Goal: Transaction & Acquisition: Purchase product/service

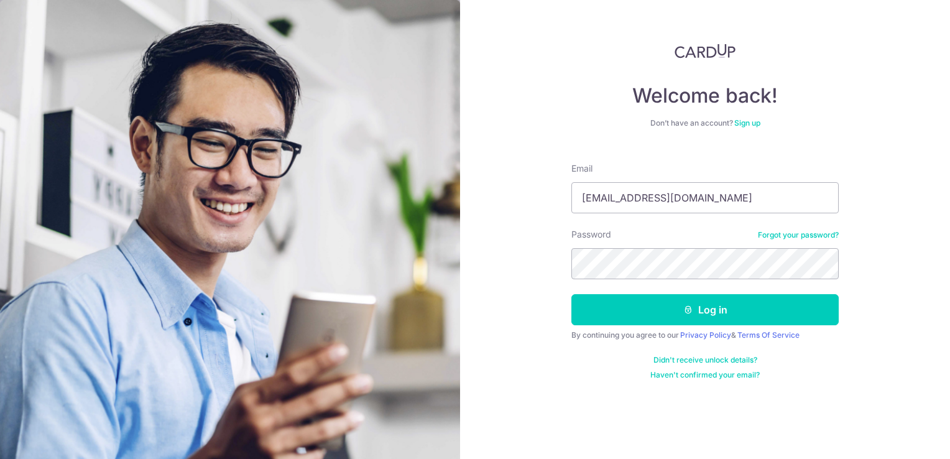
drag, startPoint x: 763, startPoint y: 204, endPoint x: 458, endPoint y: 182, distance: 306.1
click at [458, 182] on section "Welcome back! Don’t have an account? Sign up Email kenmaine0810@hotmail.com Pas…" at bounding box center [475, 229] width 950 height 459
type input "Charmaine.lye@outlook.com"
click at [572, 294] on button "Log in" at bounding box center [705, 309] width 267 height 31
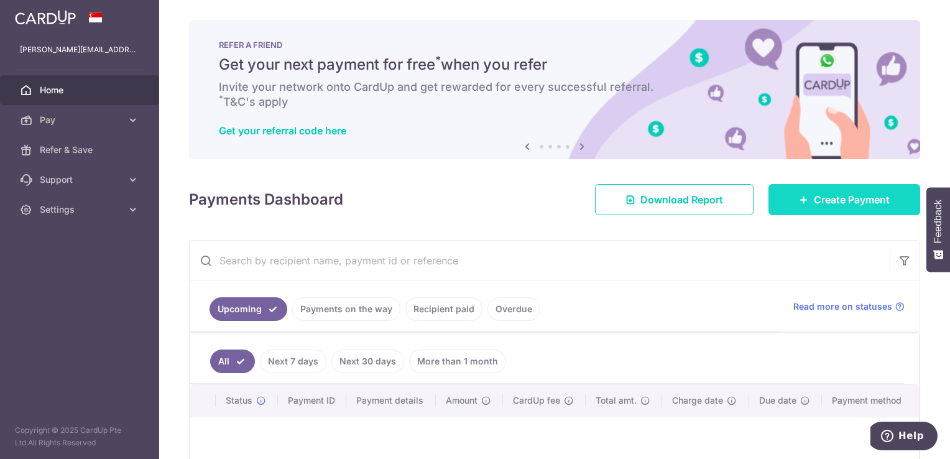
click at [856, 201] on span "Create Payment" at bounding box center [852, 199] width 76 height 15
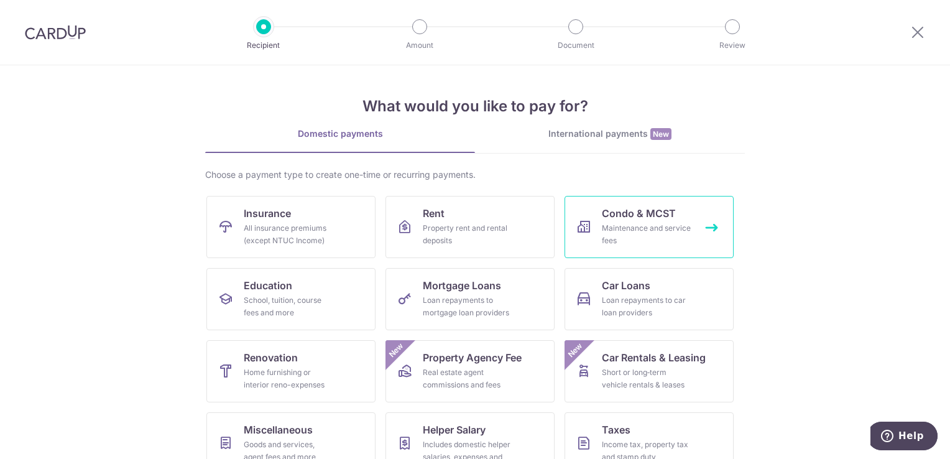
click at [640, 224] on div "Maintenance and service fees" at bounding box center [647, 234] width 90 height 25
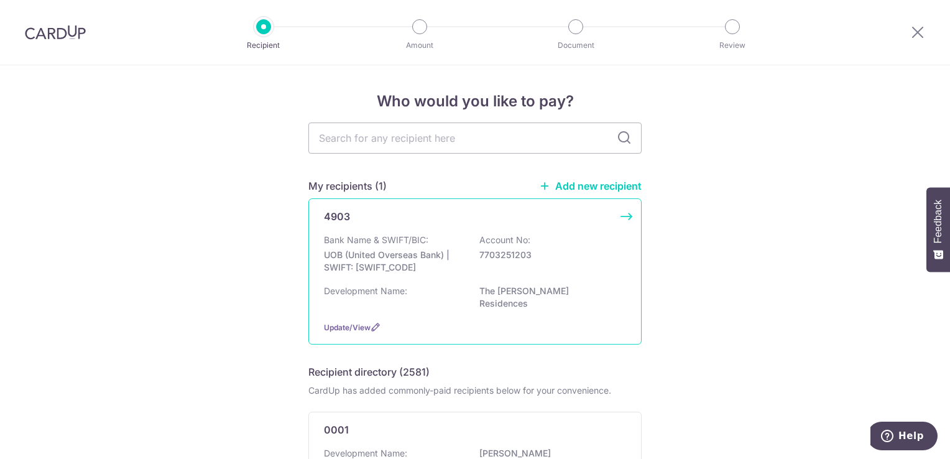
click at [568, 256] on p "7703251203" at bounding box center [548, 255] width 139 height 12
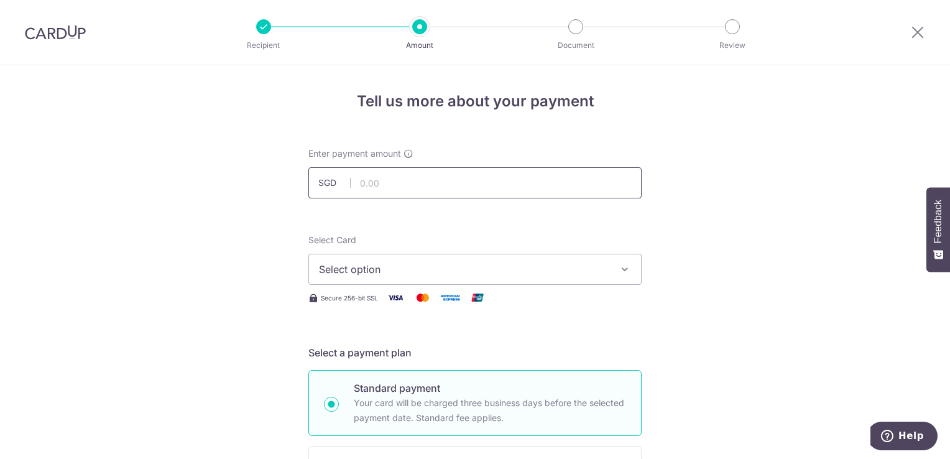
click at [495, 178] on input "text" at bounding box center [474, 182] width 333 height 31
type input "837.19"
click at [558, 263] on span "Select option" at bounding box center [464, 269] width 290 height 15
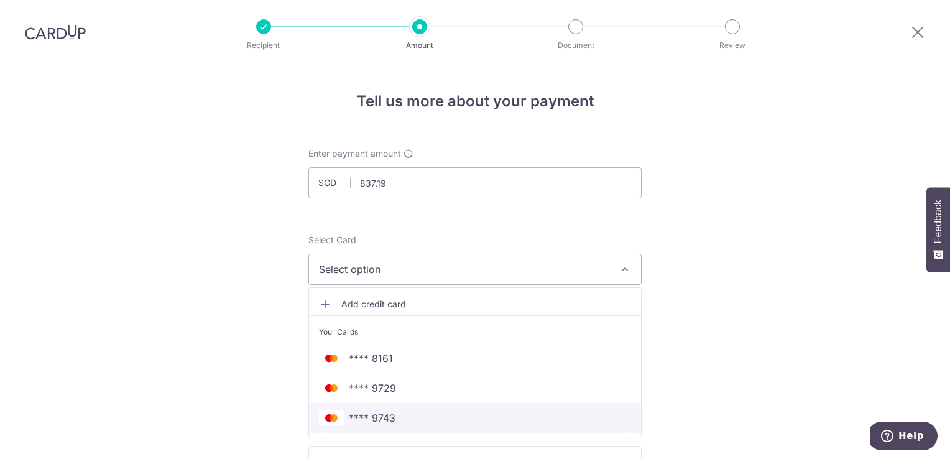
click at [399, 414] on span "**** 9743" at bounding box center [475, 417] width 312 height 15
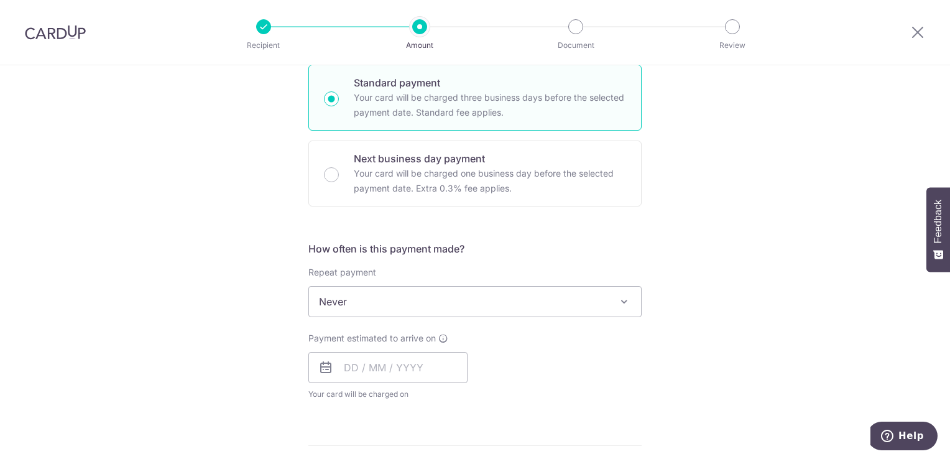
scroll to position [311, 0]
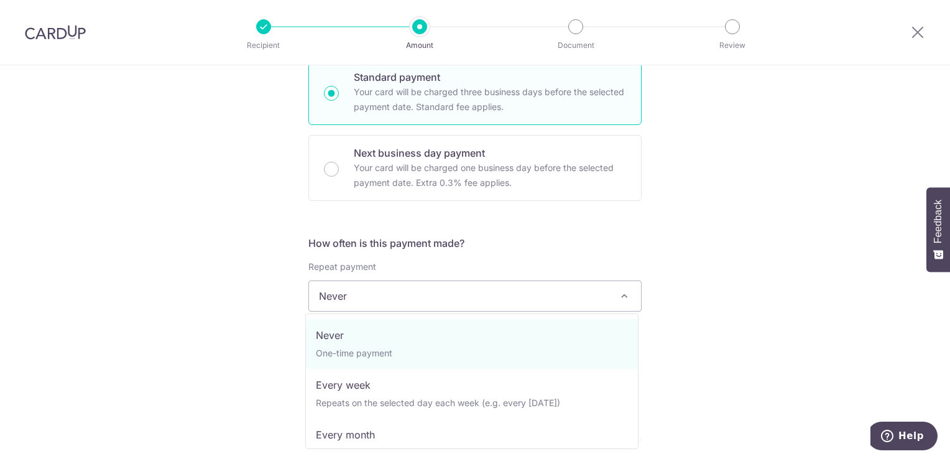
click at [382, 298] on span "Never" at bounding box center [475, 296] width 332 height 30
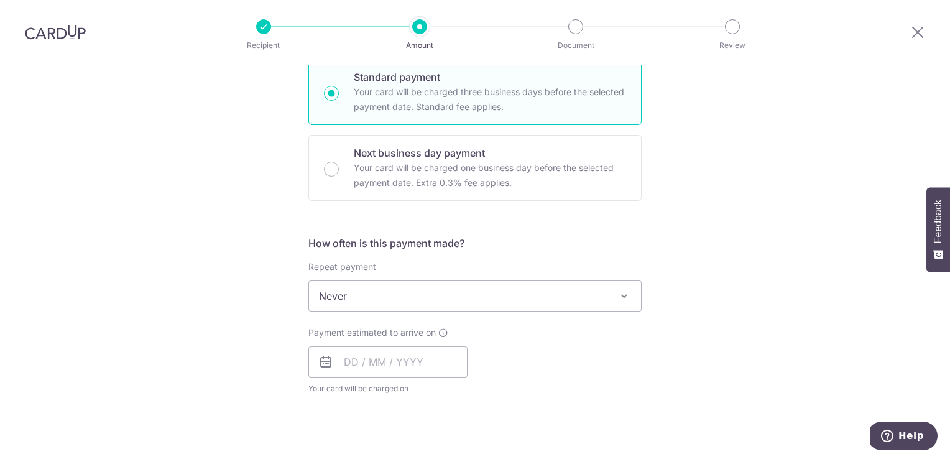
click at [595, 244] on h5 "How often is this payment made?" at bounding box center [474, 243] width 333 height 15
click at [412, 368] on input "text" at bounding box center [387, 361] width 159 height 31
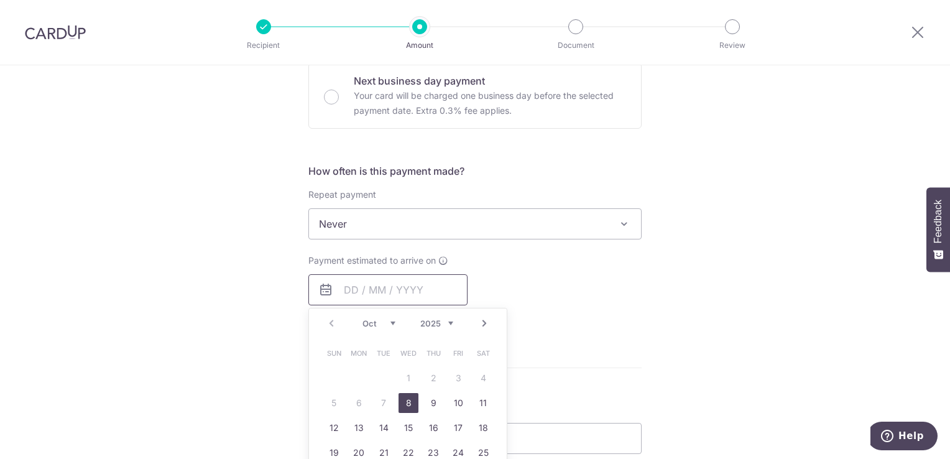
scroll to position [435, 0]
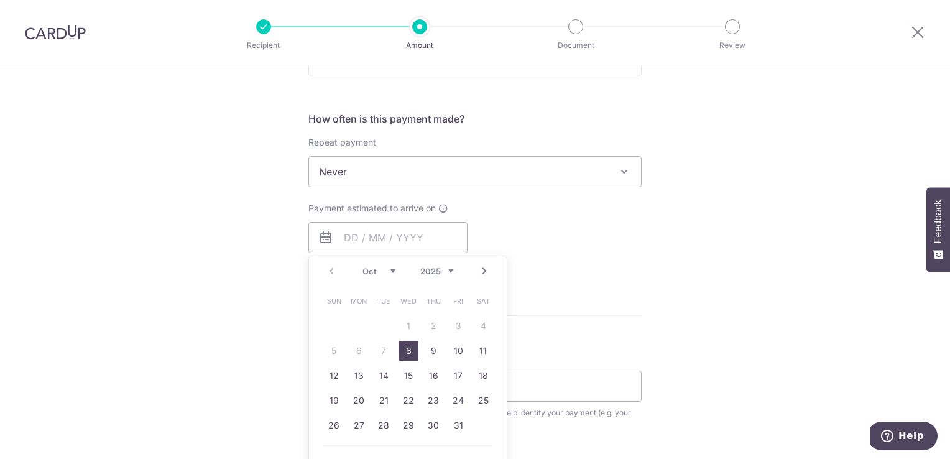
click at [409, 349] on link "8" at bounding box center [409, 351] width 20 height 20
type input "[DATE]"
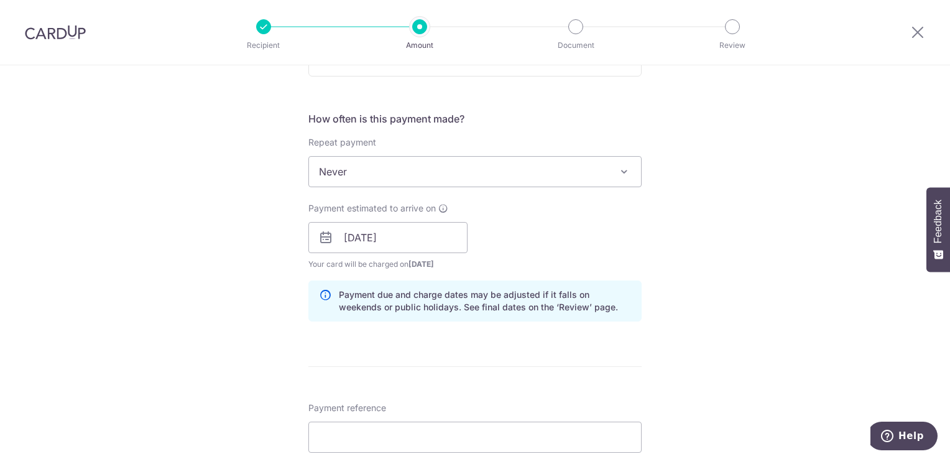
click at [661, 215] on div "Tell us more about your payment Enter payment amount SGD 837.19 837.19 Select C…" at bounding box center [475, 218] width 950 height 1176
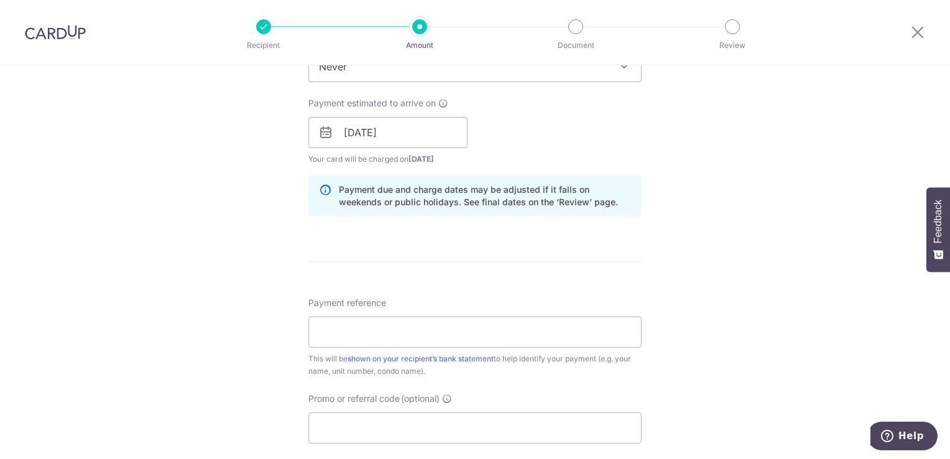
scroll to position [746, 0]
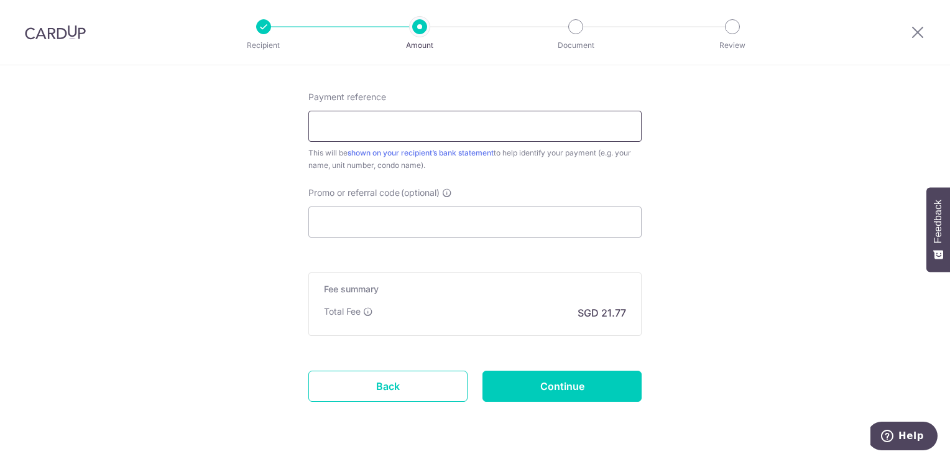
click at [448, 132] on input "Payment reference" at bounding box center [474, 126] width 333 height 31
click at [593, 118] on input "85" at bounding box center [474, 126] width 333 height 31
type input "8"
type input "85#03-20/2300322"
click at [378, 210] on input "Promo or referral code (optional)" at bounding box center [474, 221] width 333 height 31
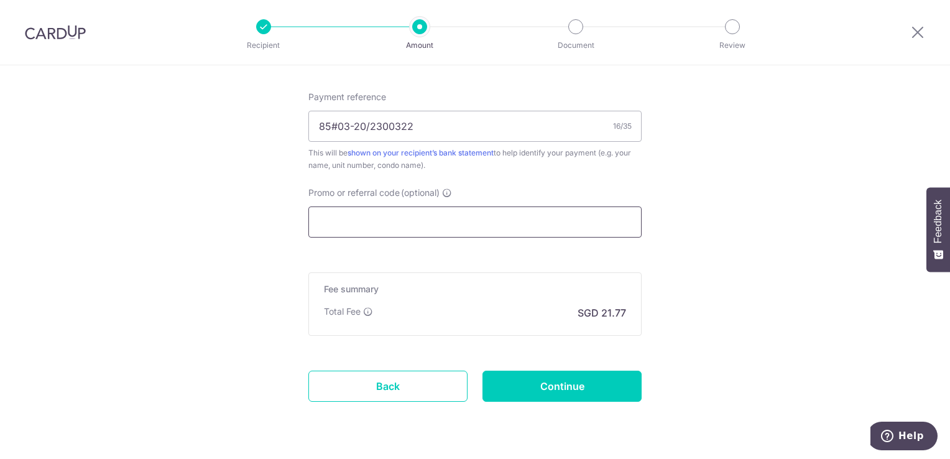
scroll to position [749, 0]
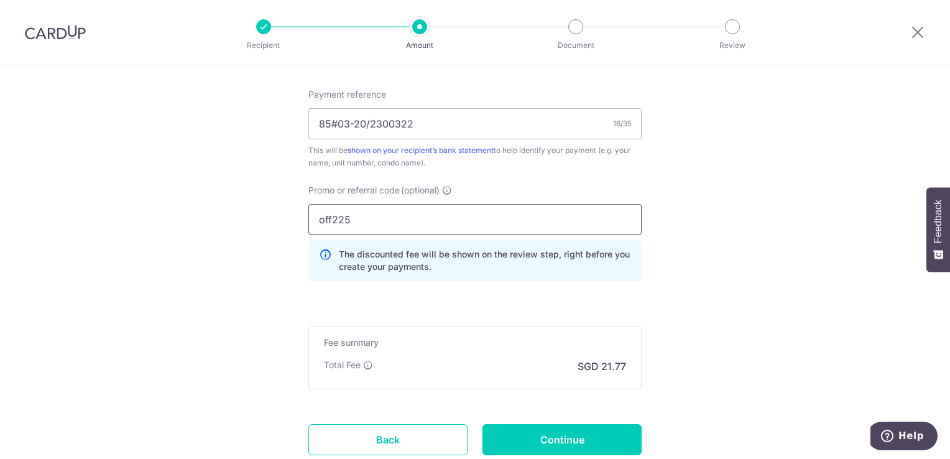
type input "off225"
click at [314, 126] on input "85#03-20/2300322" at bounding box center [474, 123] width 333 height 31
click at [418, 118] on input "Blk 85 #03-20 TFR" at bounding box center [474, 123] width 333 height 31
type input "85#03-20/2300322"
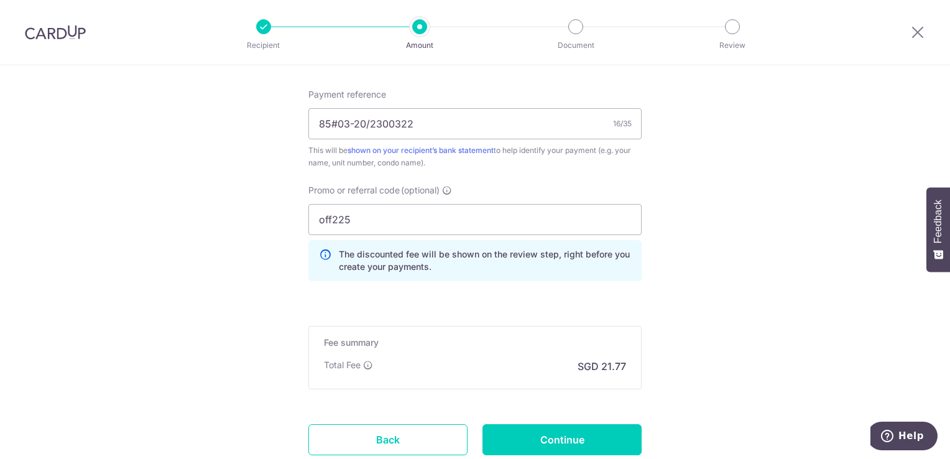
click at [565, 442] on input "Continue" at bounding box center [562, 439] width 159 height 31
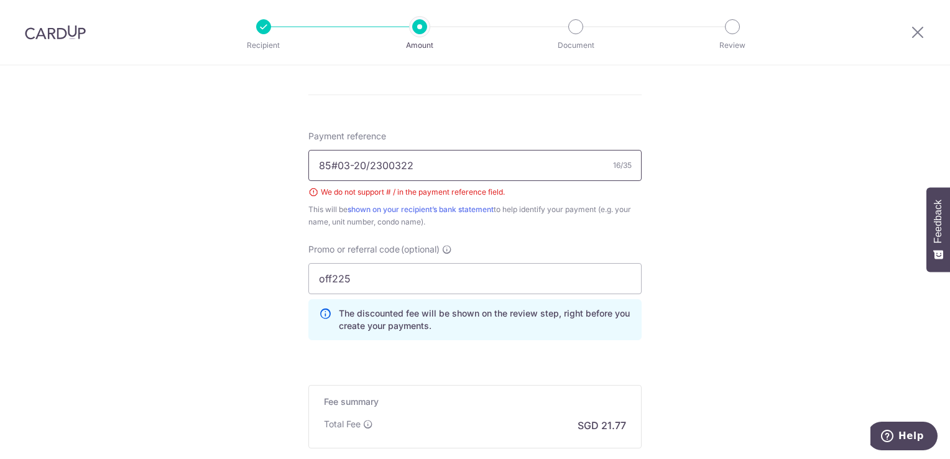
scroll to position [702, 0]
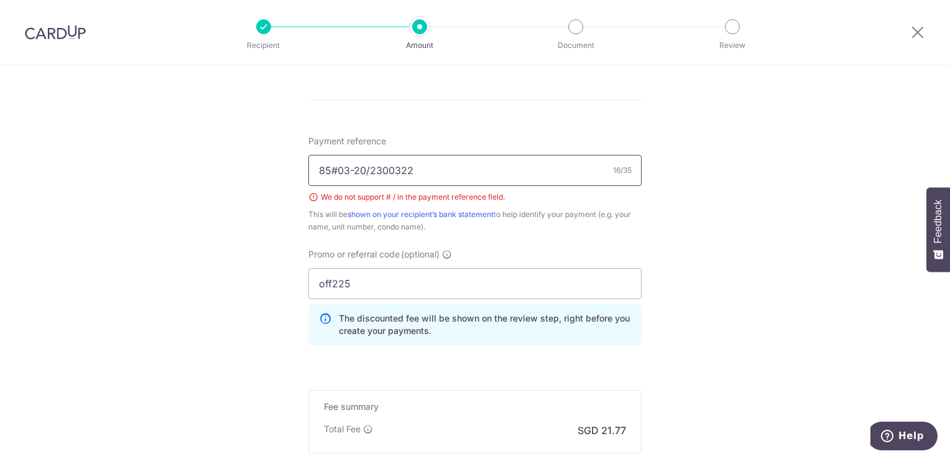
click at [333, 167] on input "85#03-20/2300322" at bounding box center [474, 170] width 333 height 31
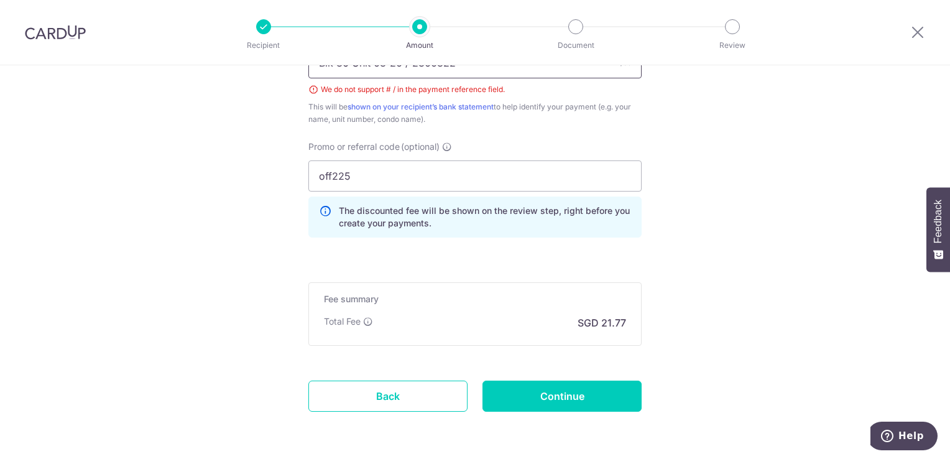
scroll to position [853, 0]
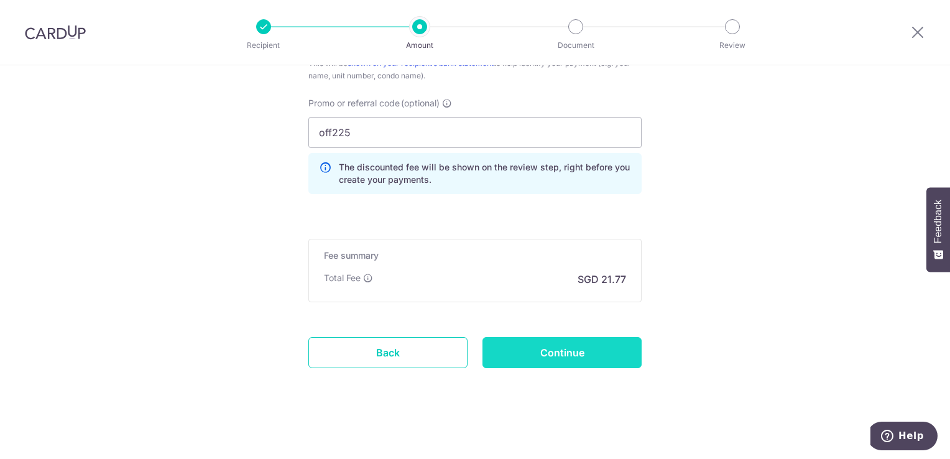
type input "Blk 86 Unit 03-20 / 2300322"
click at [596, 345] on input "Continue" at bounding box center [562, 352] width 159 height 31
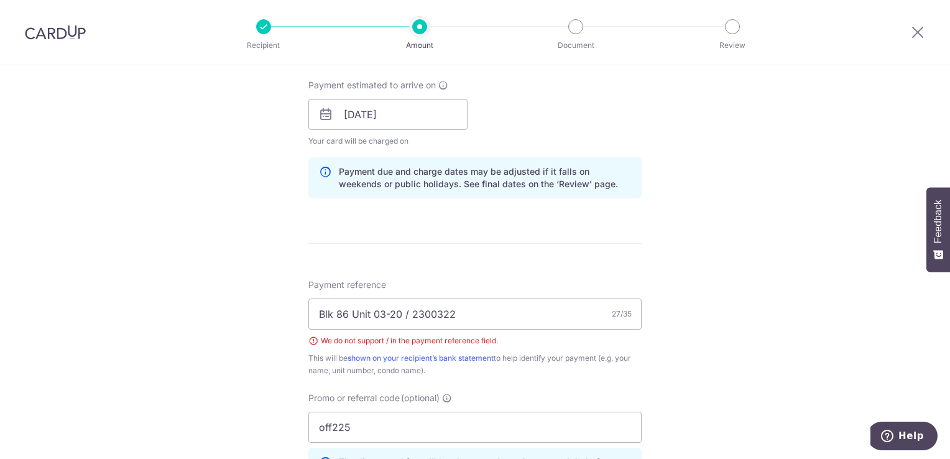
scroll to position [453, 0]
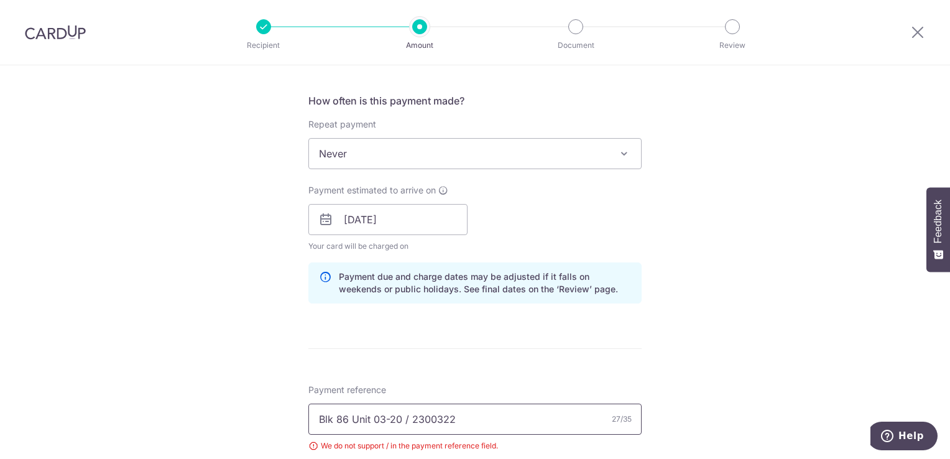
click at [407, 419] on input "Blk 86 Unit 03-20 / 2300322" at bounding box center [474, 419] width 333 height 31
click at [342, 416] on input "Blk 86 Unit 03-20 2300322" at bounding box center [474, 419] width 333 height 31
type input "Blk 85 Unit 03-20 2300322"
click at [606, 358] on form "Enter payment amount SGD 837.19 837.19 Select Card **** 9743 Add credit card Yo…" at bounding box center [474, 248] width 333 height 1109
click at [706, 411] on div "Tell us more about your payment Enter payment amount SGD 837.19 837.19 Select C…" at bounding box center [475, 236] width 950 height 1249
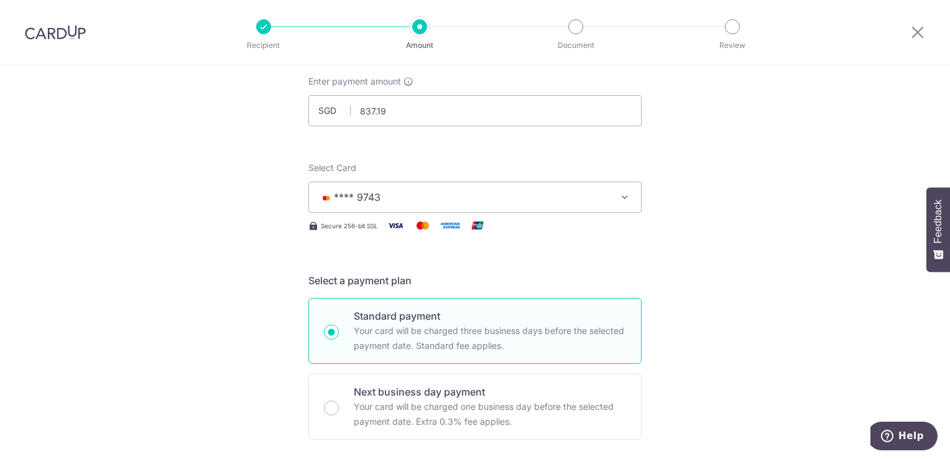
scroll to position [18, 0]
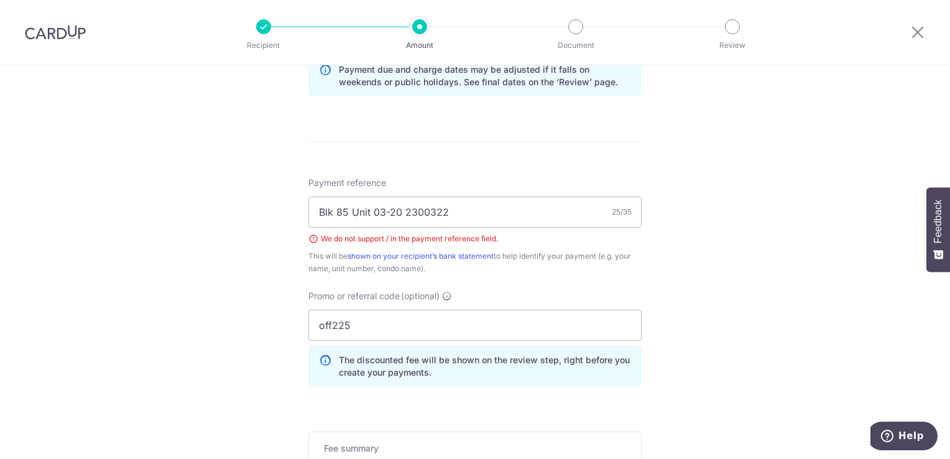
scroll to position [853, 0]
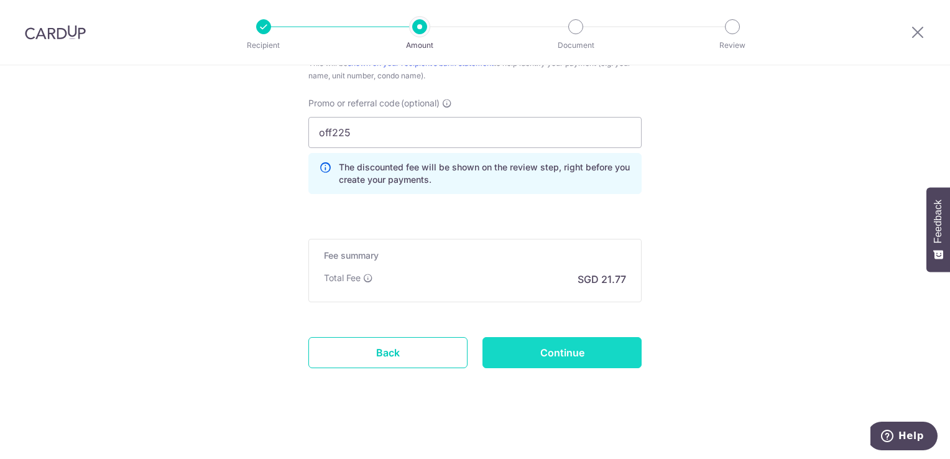
click at [575, 353] on input "Continue" at bounding box center [562, 352] width 159 height 31
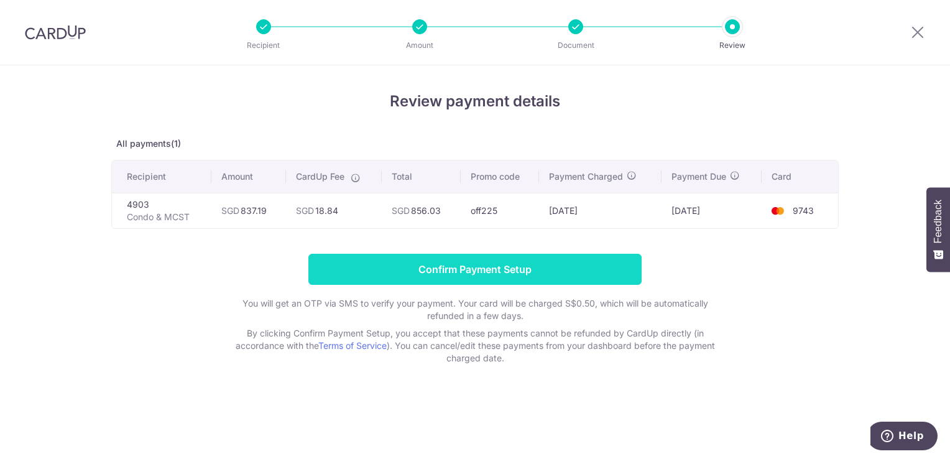
click at [502, 271] on input "Confirm Payment Setup" at bounding box center [474, 269] width 333 height 31
